Goal: Navigation & Orientation: Go to known website

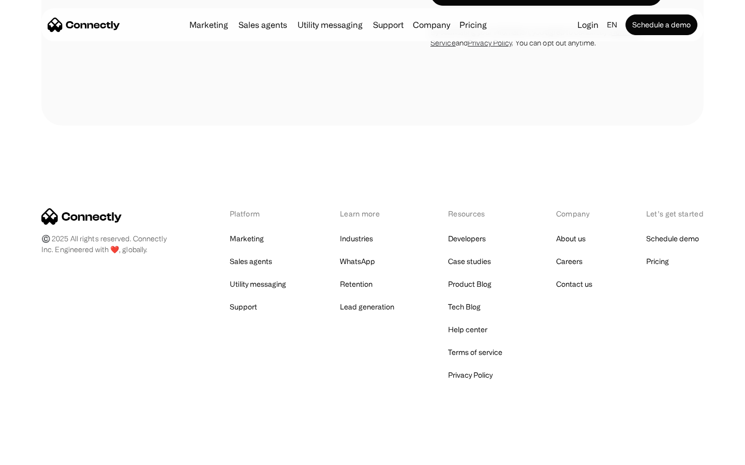
scroll to position [1515, 0]
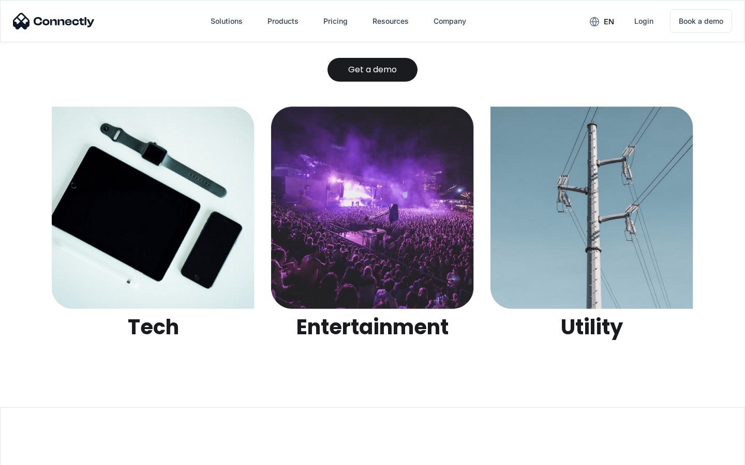
scroll to position [3262, 0]
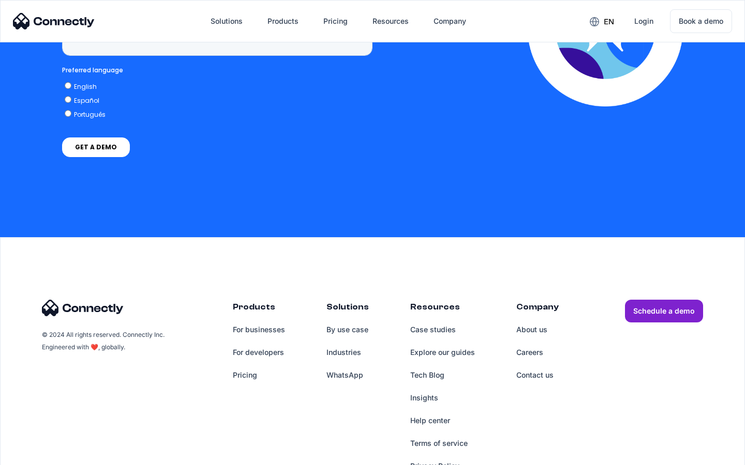
scroll to position [2633, 0]
